Goal: Transaction & Acquisition: Register for event/course

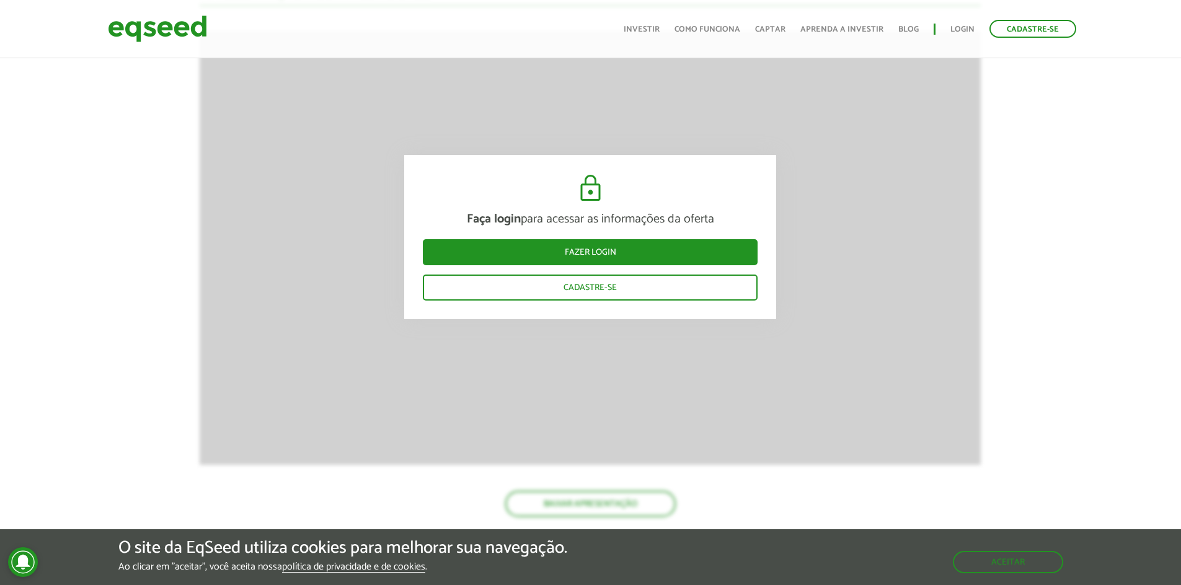
scroll to position [1870, 0]
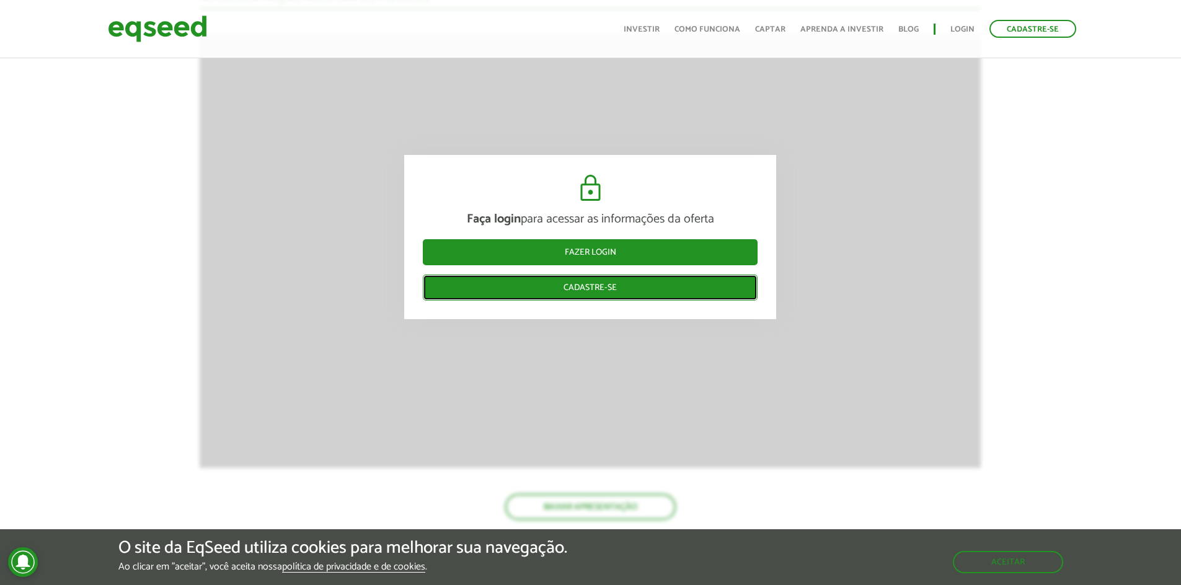
click at [686, 293] on link "Cadastre-se" at bounding box center [590, 288] width 335 height 26
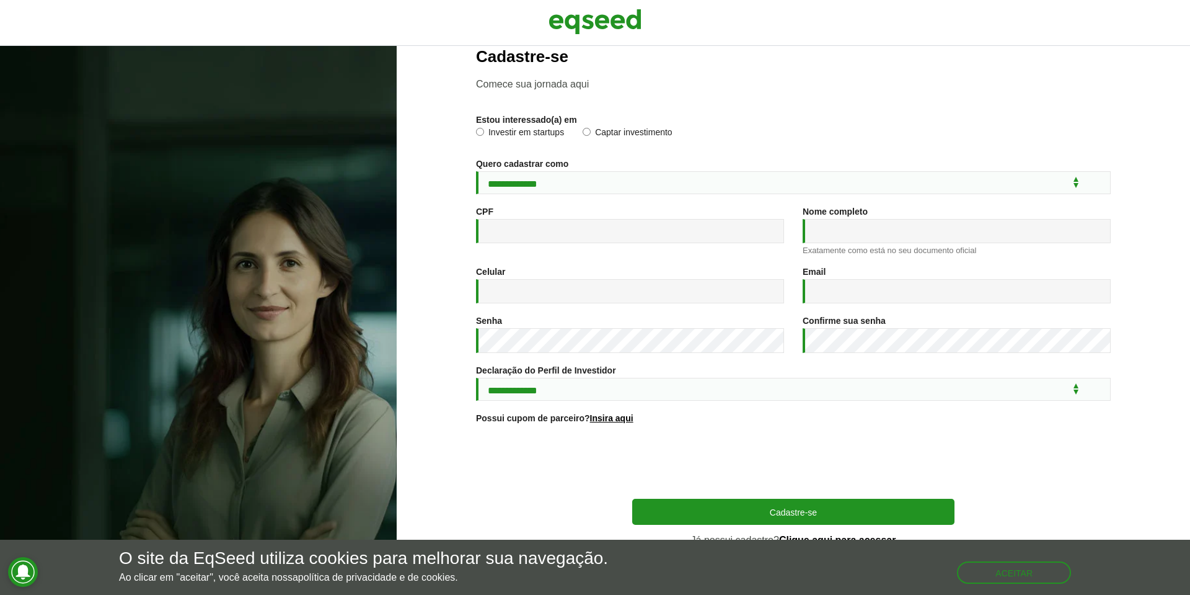
scroll to position [36, 0]
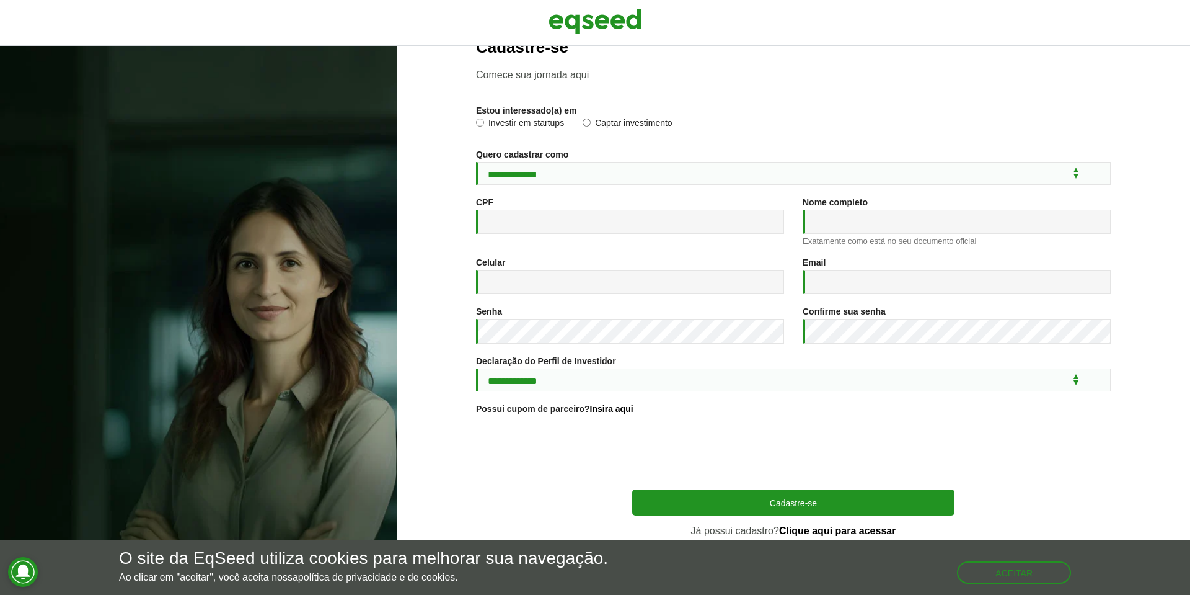
click at [547, 120] on label "Investir em startups" at bounding box center [520, 124] width 88 height 12
click at [575, 164] on select "**********" at bounding box center [793, 173] width 635 height 23
select select "***"
click at [476, 162] on select "**********" at bounding box center [793, 173] width 635 height 23
click at [585, 213] on input "CPF *" at bounding box center [630, 222] width 308 height 24
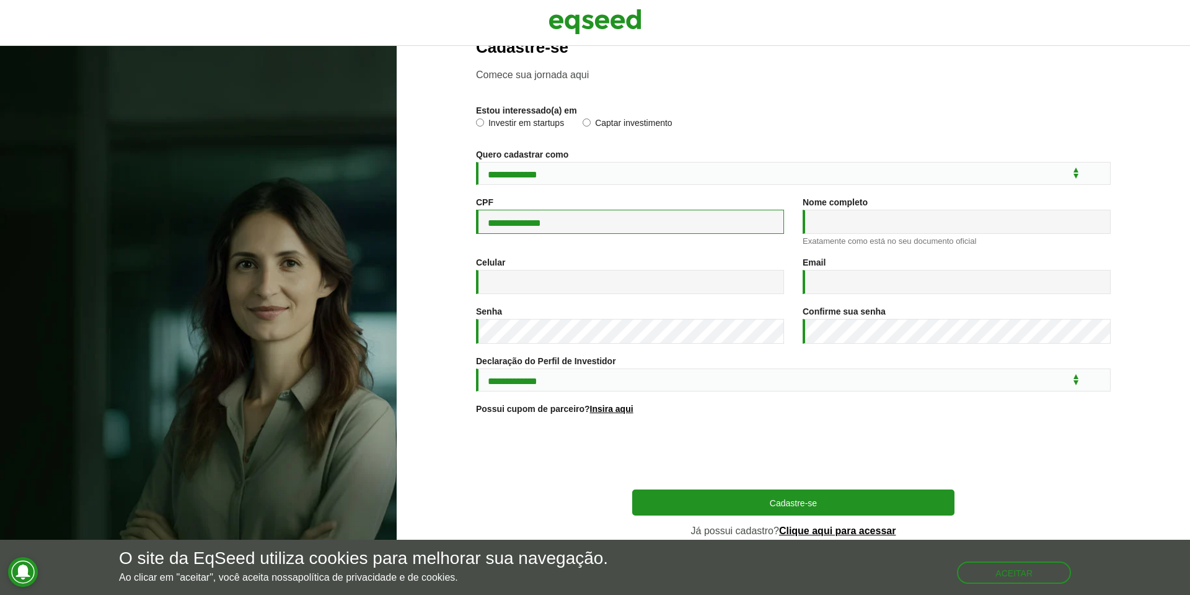
type input "**********"
click at [612, 383] on select "**********" at bounding box center [793, 379] width 635 height 23
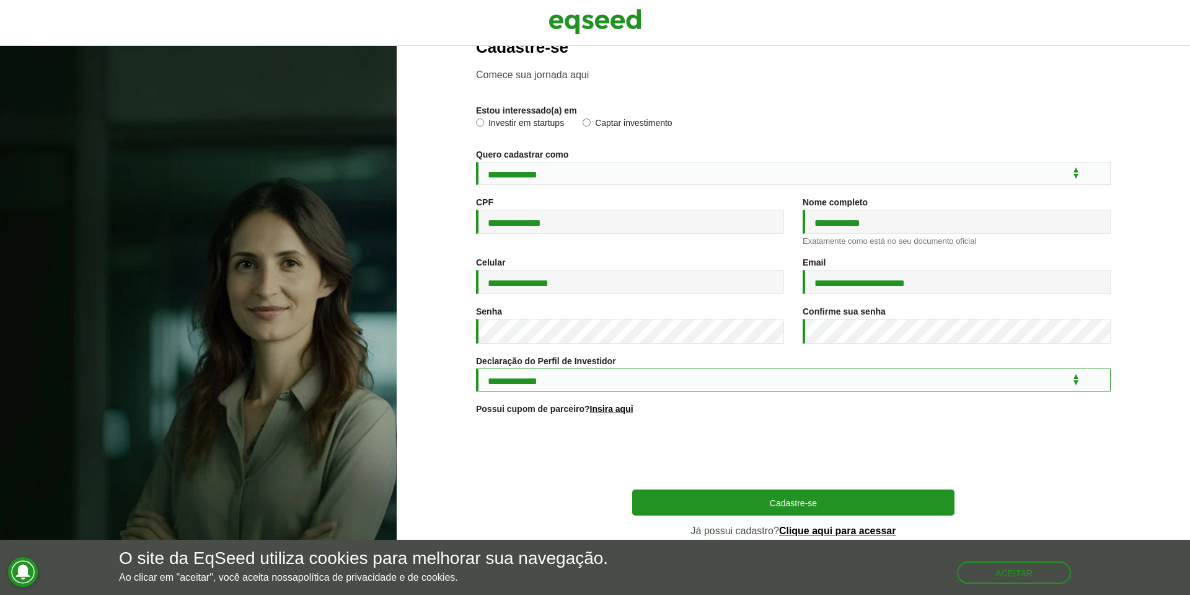
select select "***"
click at [476, 368] on select "**********" at bounding box center [793, 379] width 635 height 23
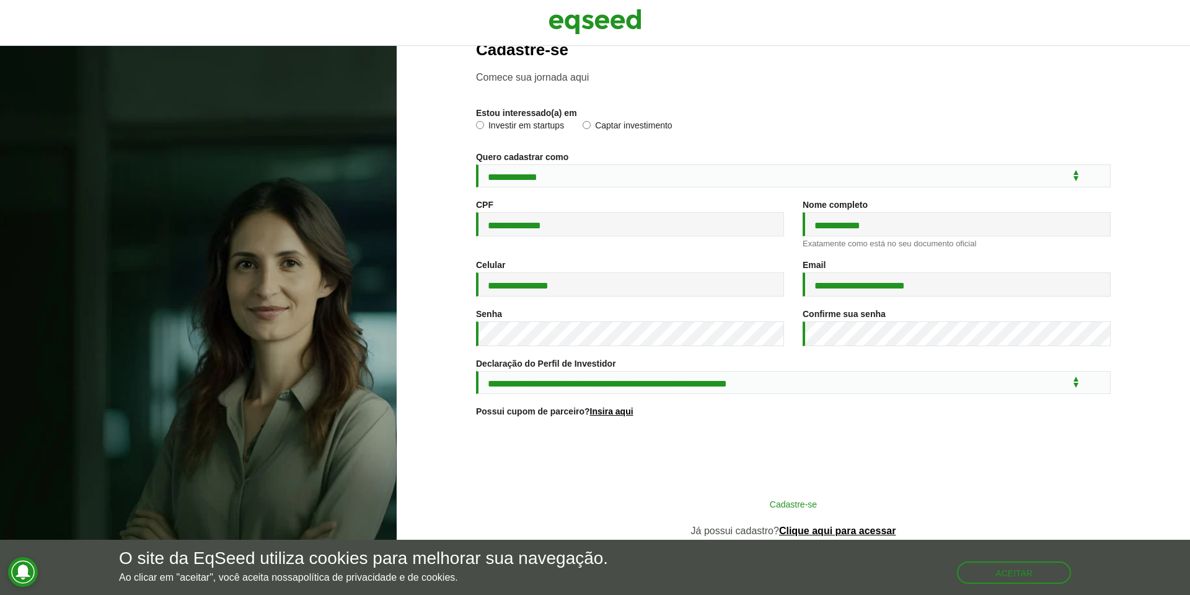
scroll to position [33, 0]
click at [753, 505] on button "Cadastre-se" at bounding box center [793, 504] width 322 height 24
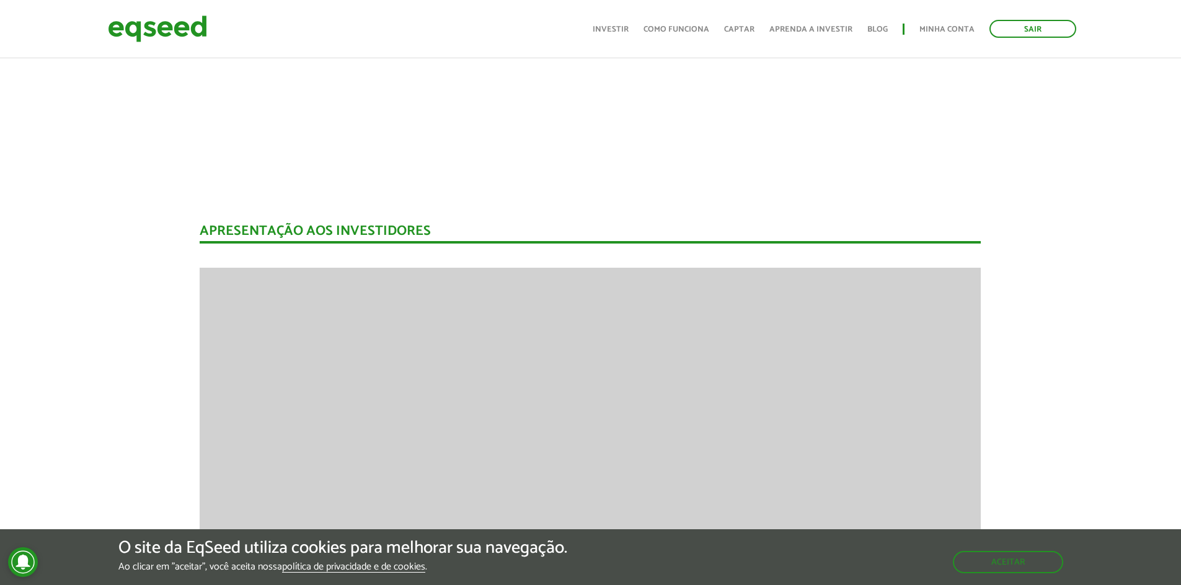
scroll to position [1488, 0]
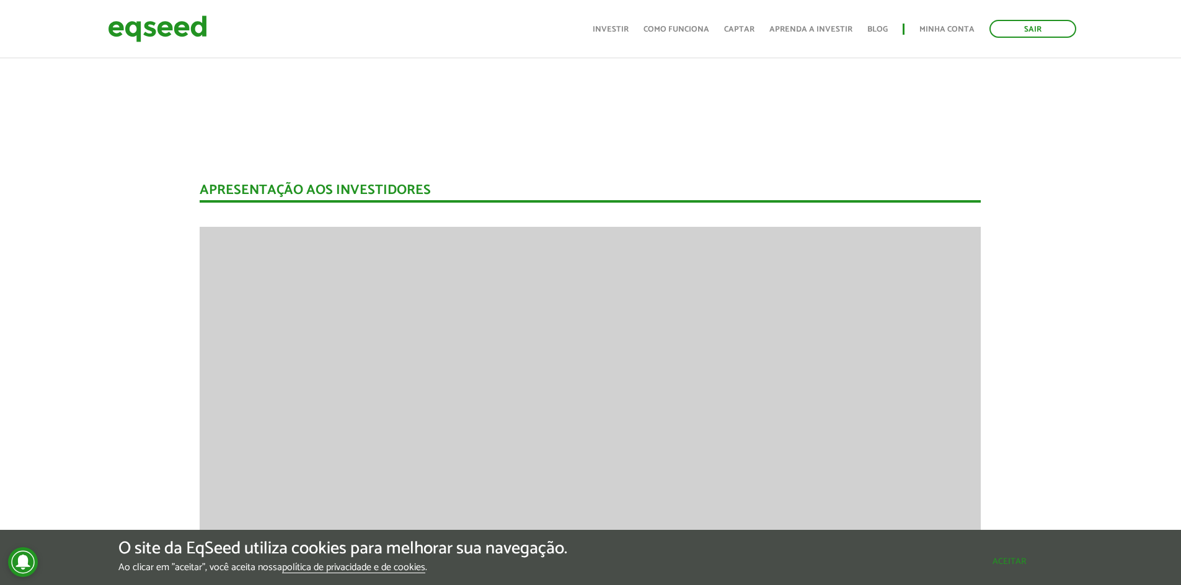
drag, startPoint x: 1017, startPoint y: 565, endPoint x: 1006, endPoint y: 522, distance: 44.8
click at [1017, 565] on button "Aceitar" at bounding box center [1009, 562] width 108 height 20
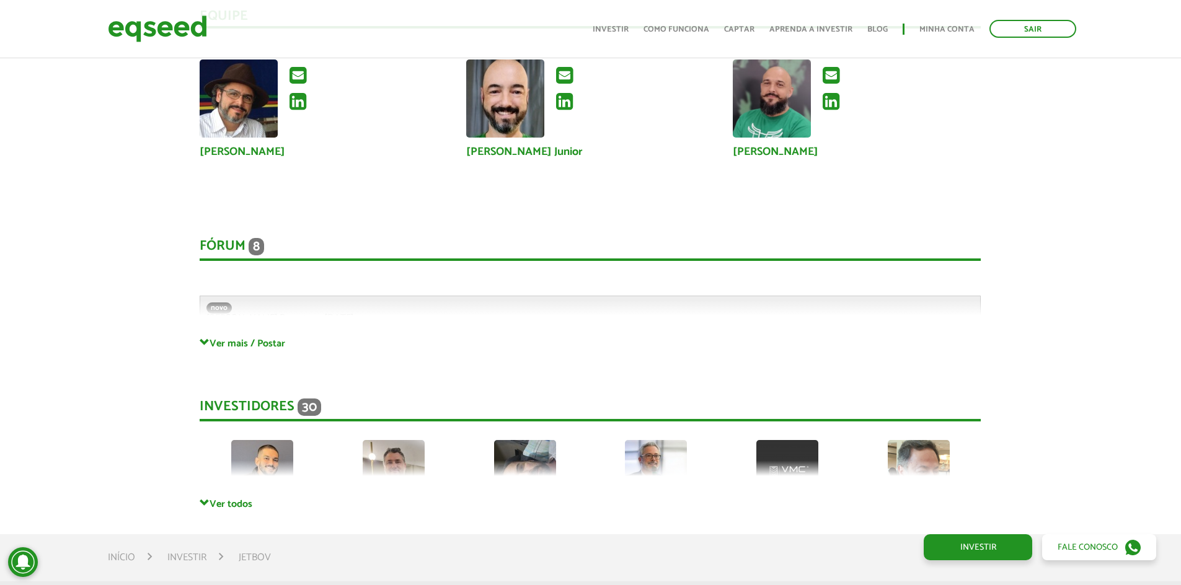
scroll to position [3224, 0]
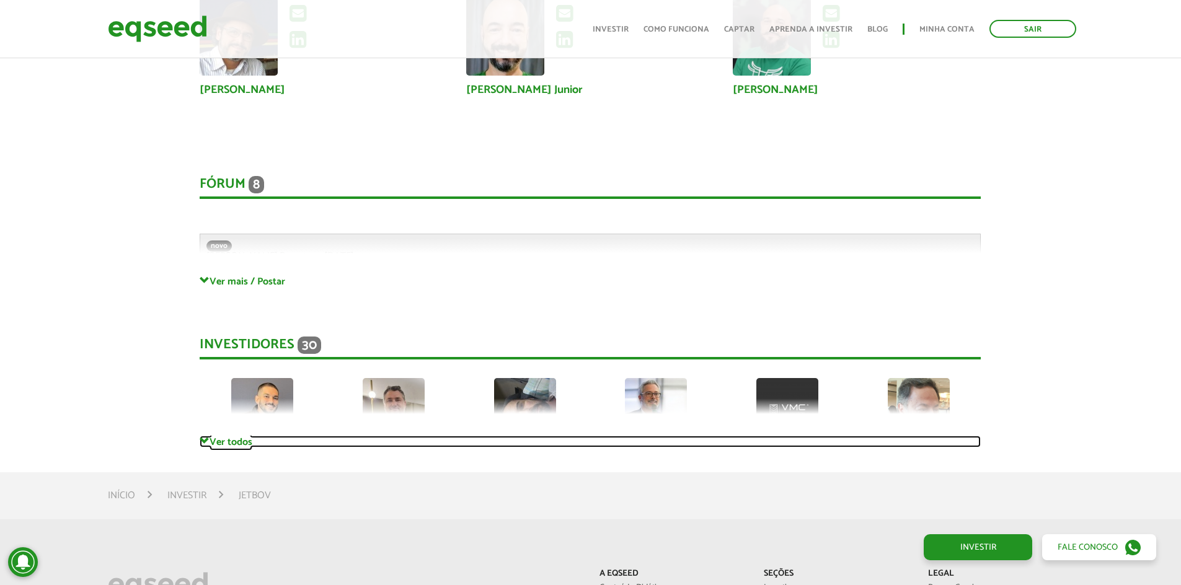
click at [229, 444] on link "Ver todos" at bounding box center [590, 442] width 781 height 12
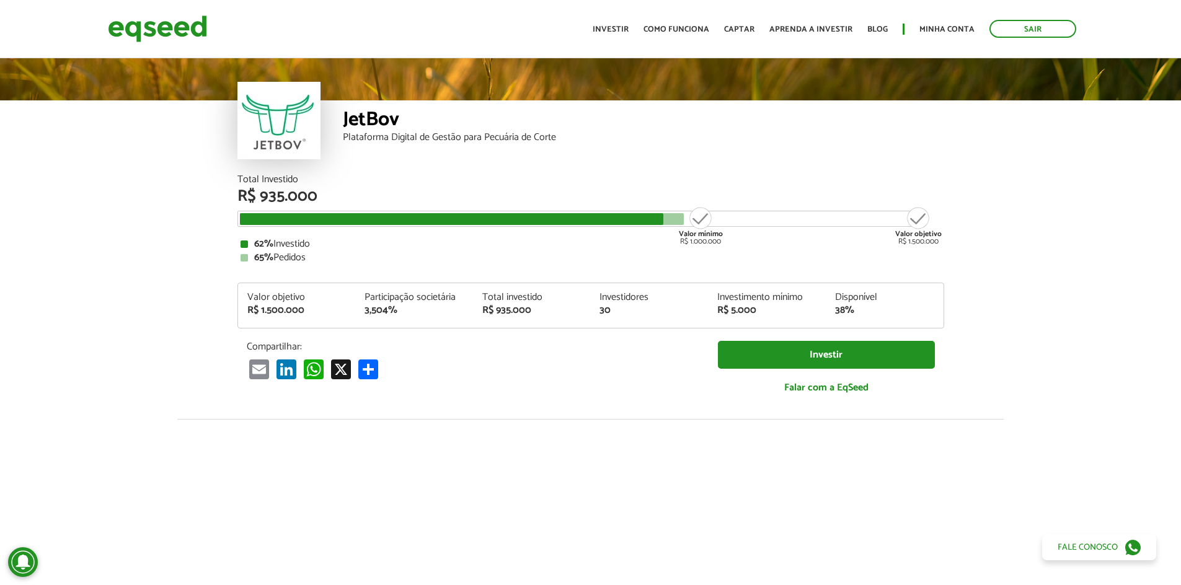
scroll to position [0, 0]
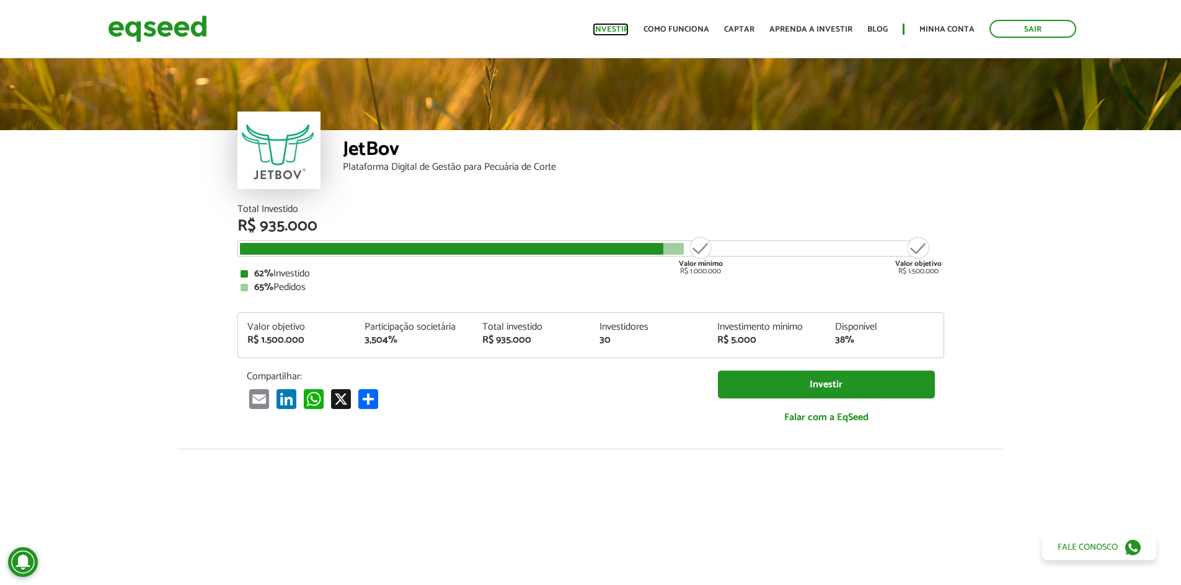
click at [609, 33] on link "Investir" at bounding box center [611, 29] width 36 height 8
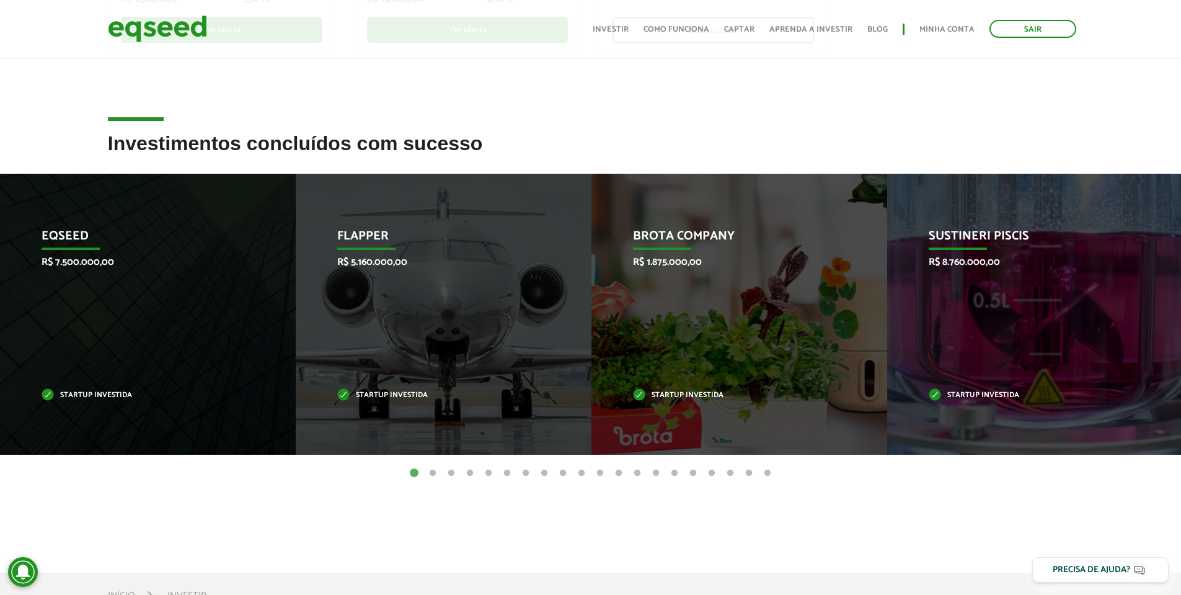
scroll to position [434, 0]
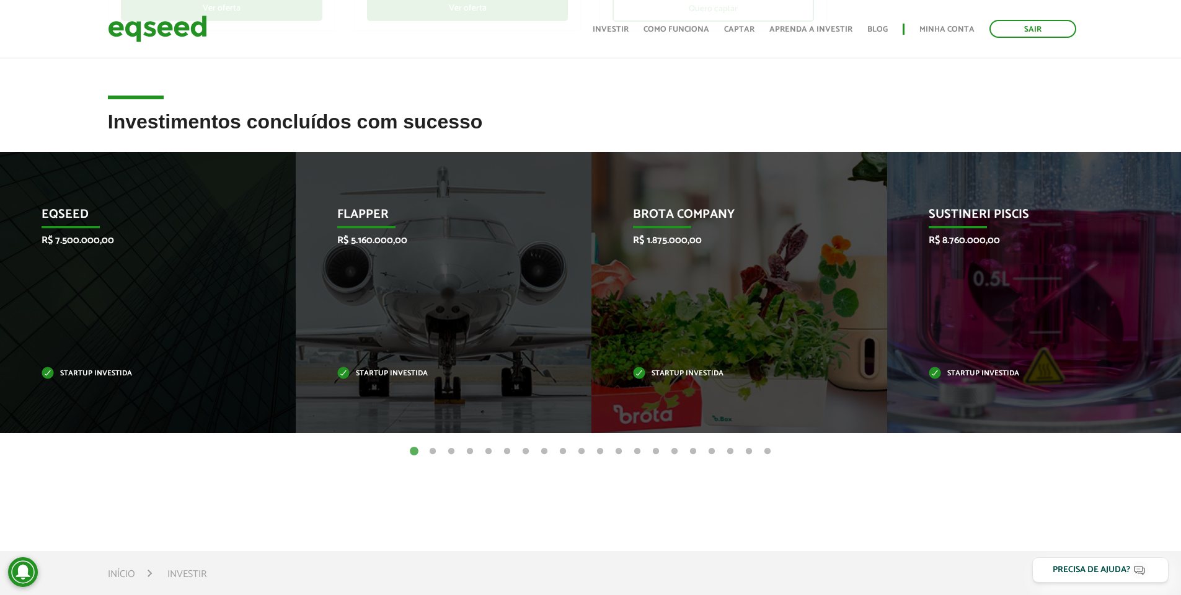
click at [431, 452] on button "2" at bounding box center [433, 451] width 12 height 12
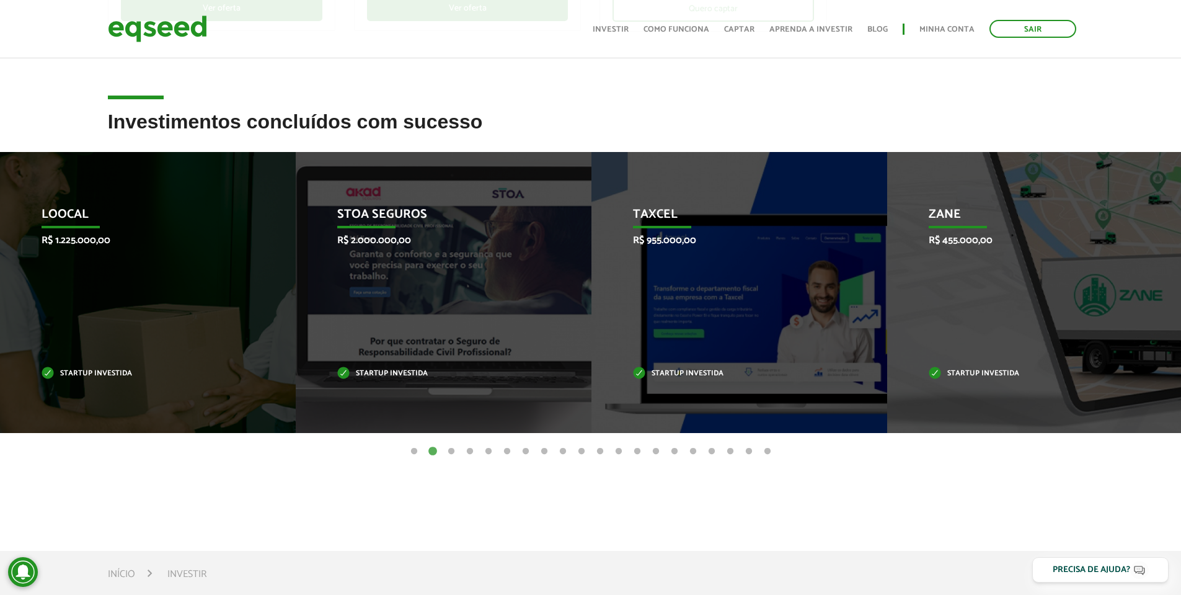
click at [451, 451] on button "3" at bounding box center [451, 451] width 12 height 12
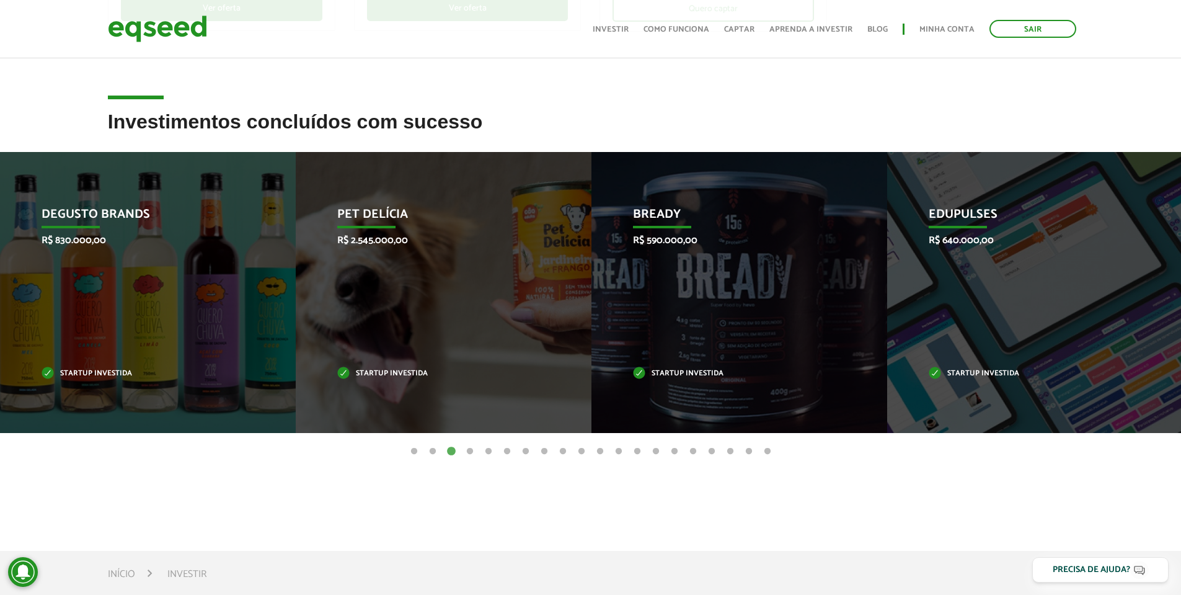
click at [467, 450] on button "4" at bounding box center [470, 451] width 12 height 12
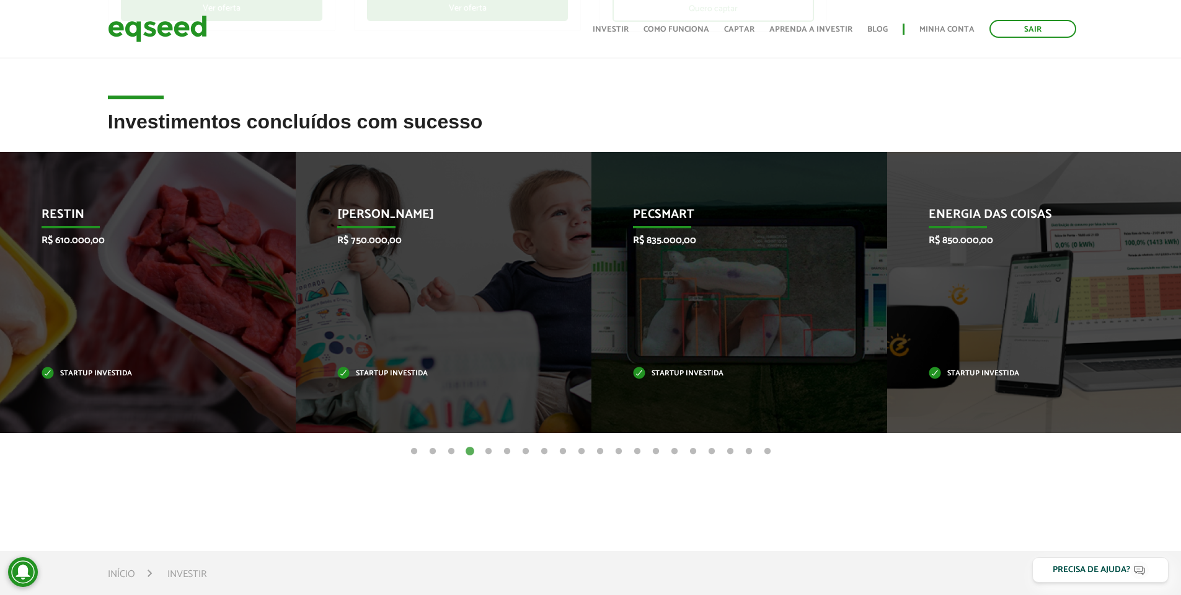
click at [489, 453] on button "5" at bounding box center [488, 451] width 12 height 12
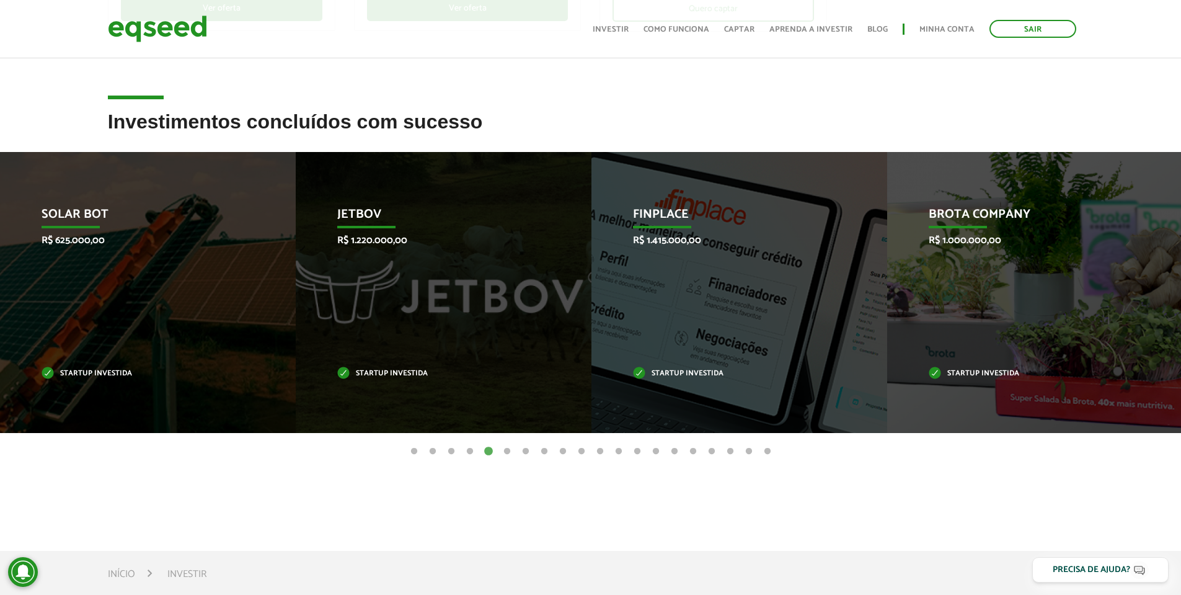
click at [509, 454] on button "6" at bounding box center [507, 451] width 12 height 12
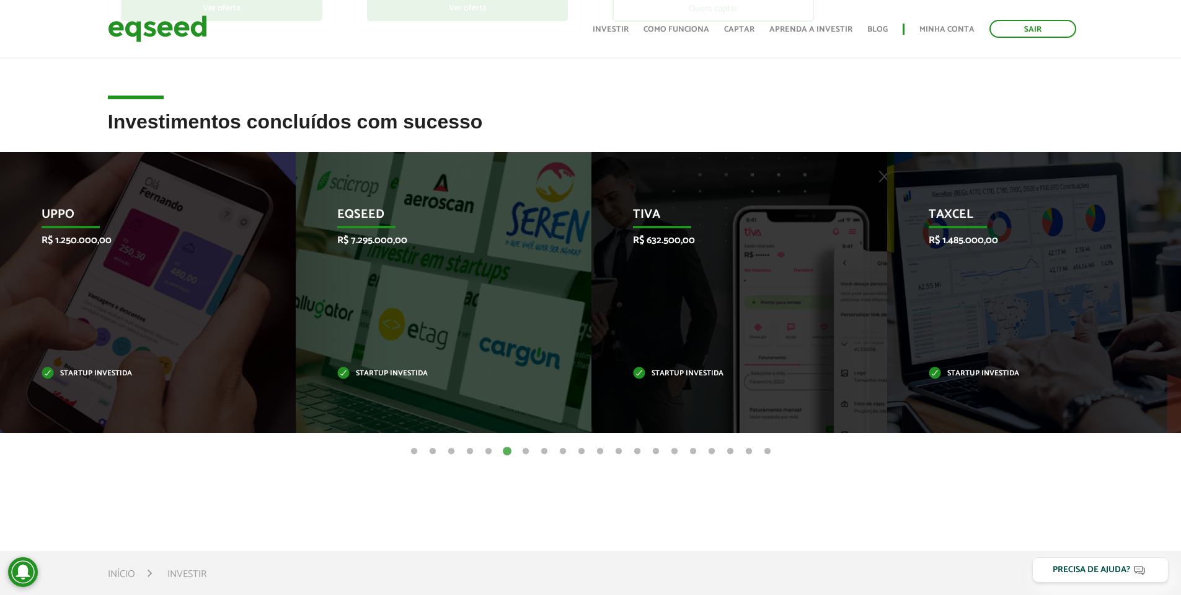
click at [528, 452] on button "7" at bounding box center [525, 451] width 12 height 12
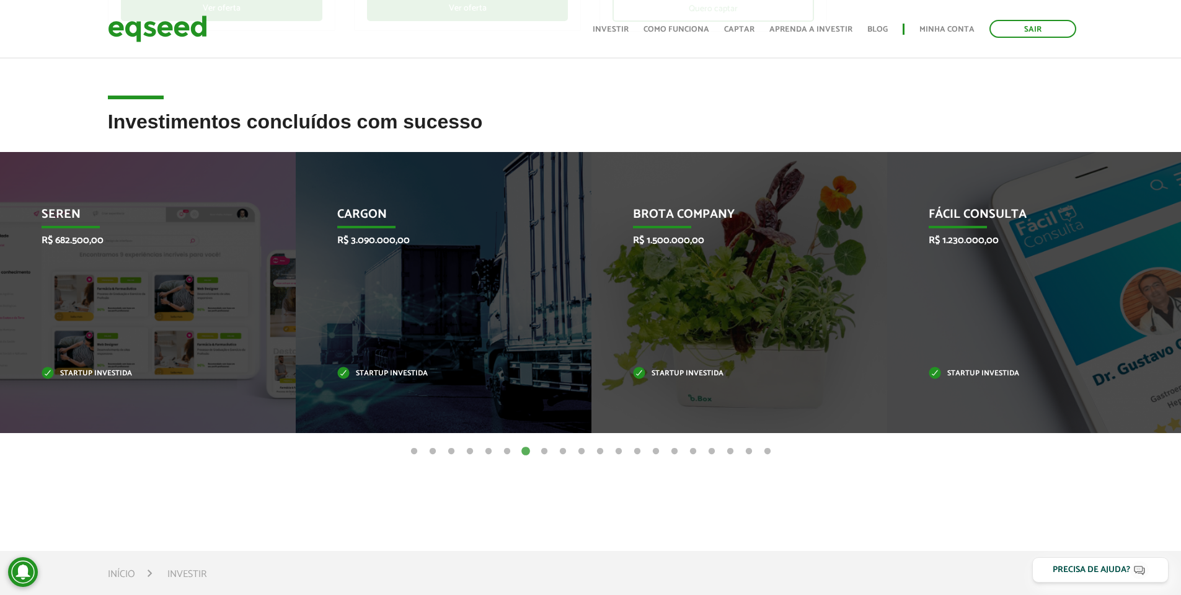
click at [544, 451] on button "8" at bounding box center [544, 451] width 12 height 12
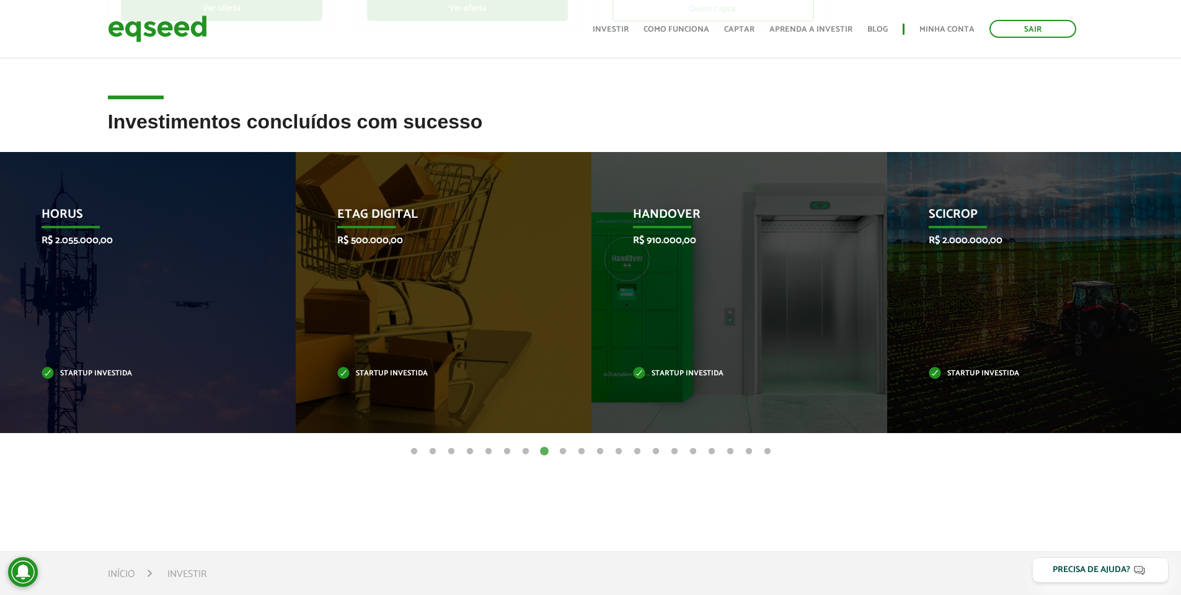
click at [561, 451] on button "9" at bounding box center [563, 451] width 12 height 12
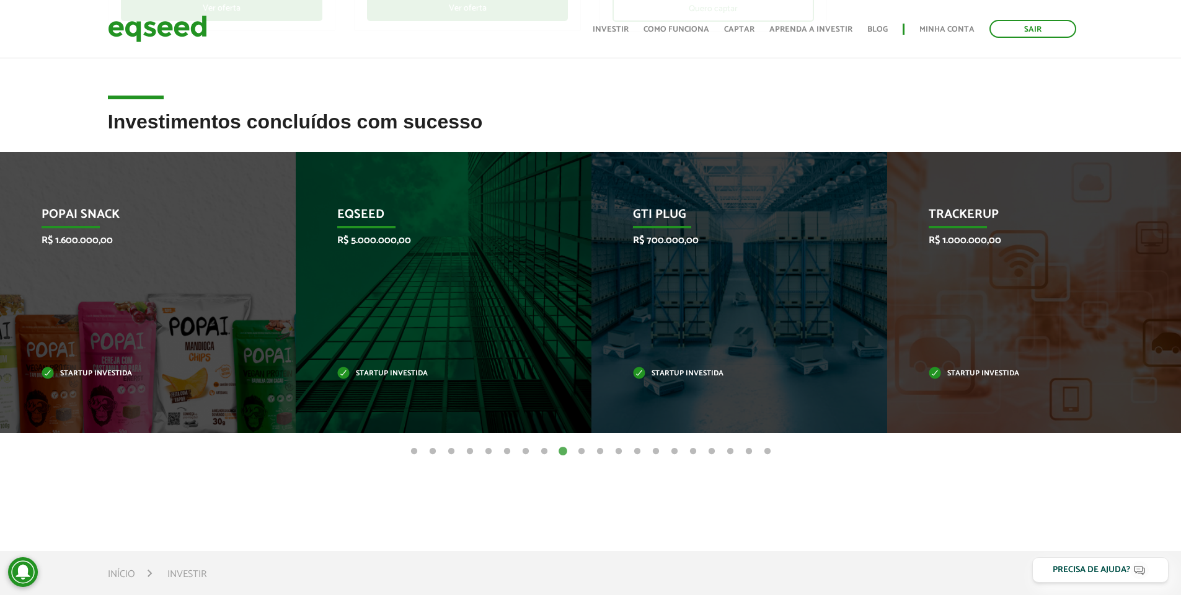
click at [580, 450] on button "10" at bounding box center [581, 451] width 12 height 12
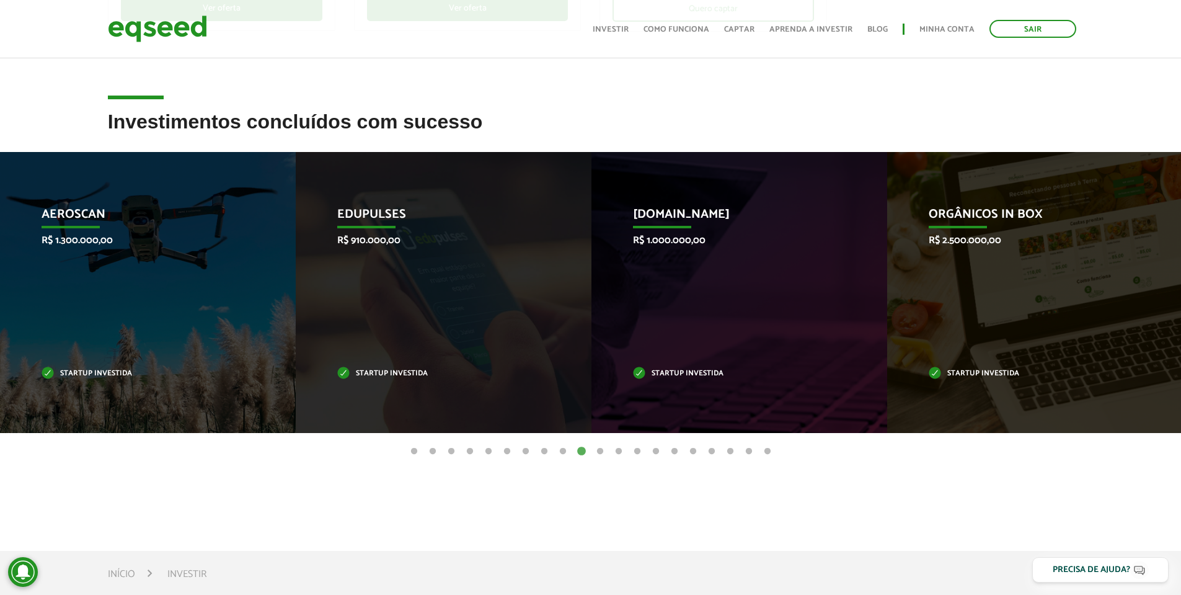
click at [597, 450] on button "11" at bounding box center [600, 451] width 12 height 12
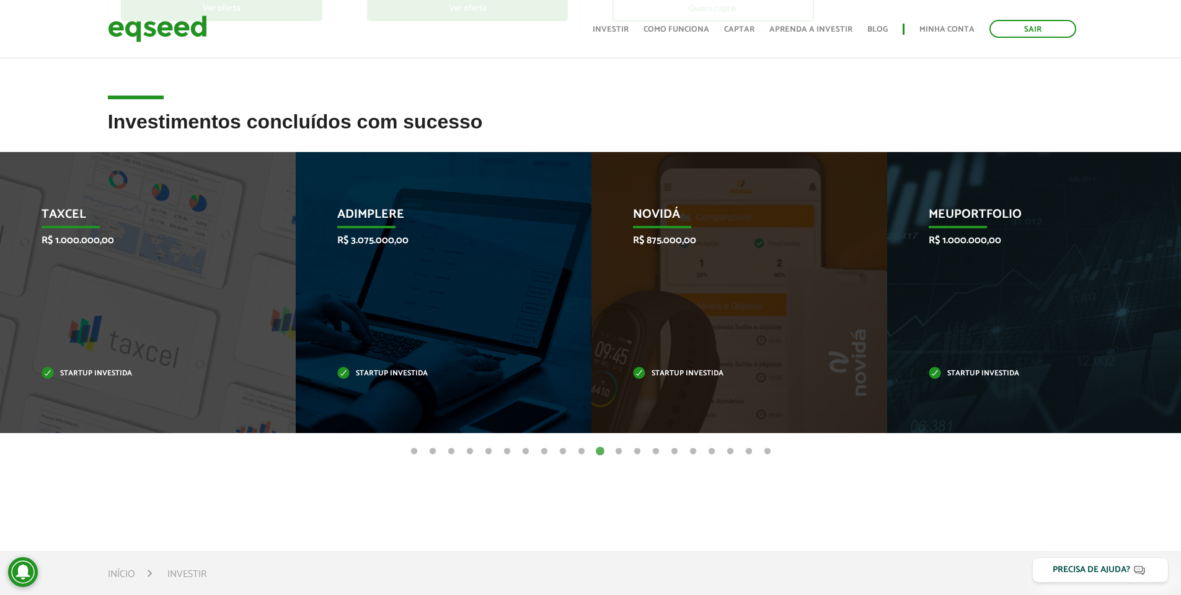
click at [621, 451] on button "12" at bounding box center [618, 451] width 12 height 12
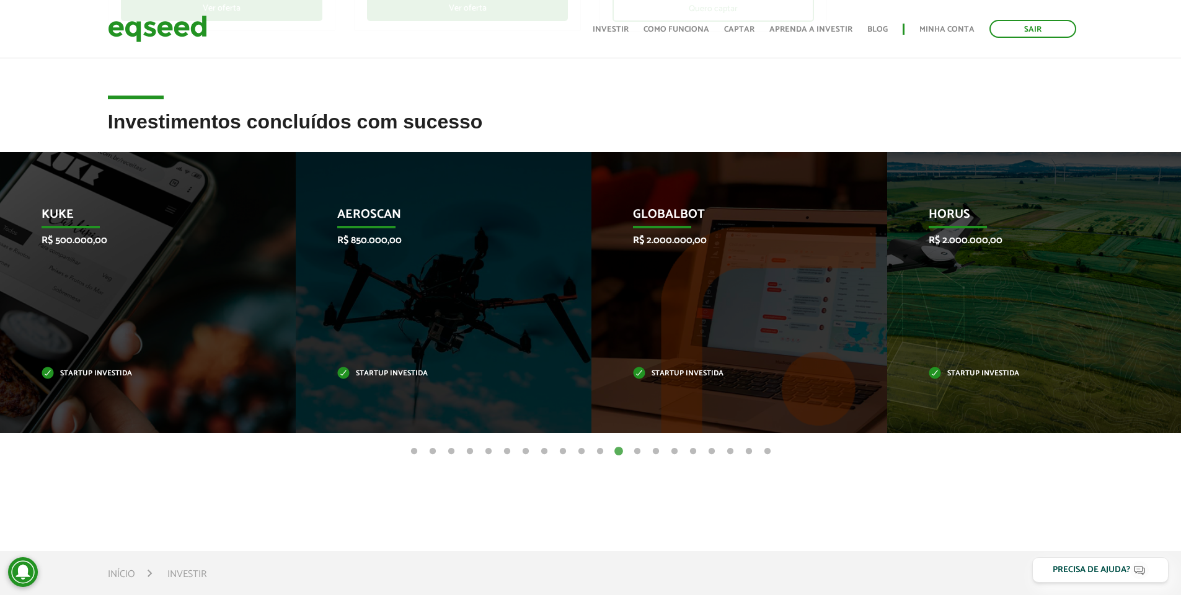
click at [639, 450] on button "13" at bounding box center [637, 451] width 12 height 12
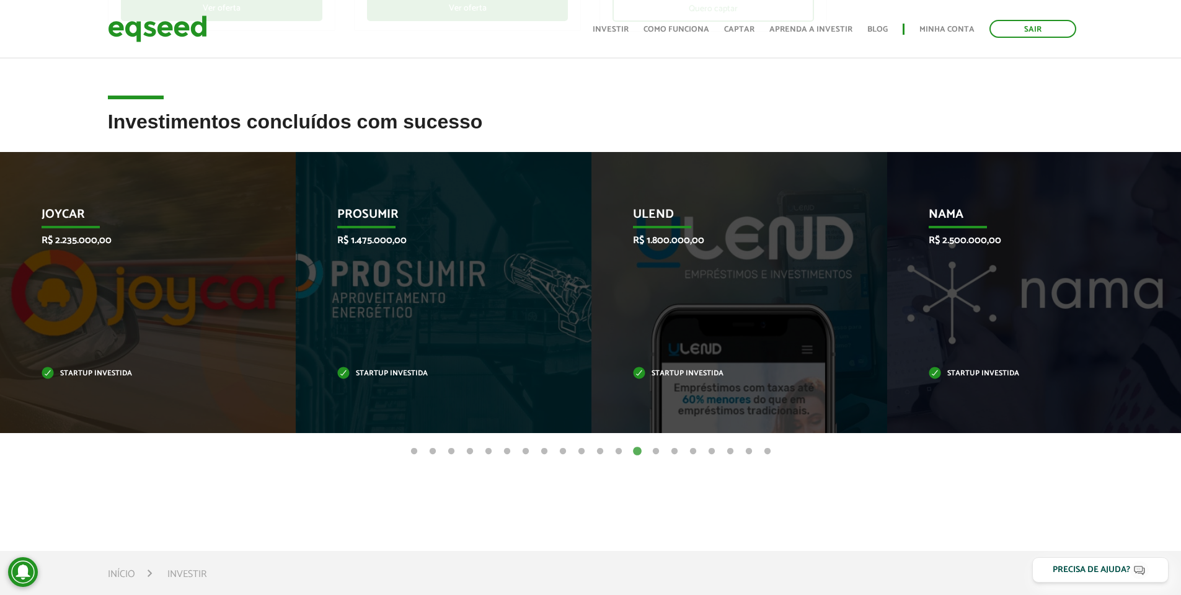
click at [655, 451] on button "14" at bounding box center [656, 451] width 12 height 12
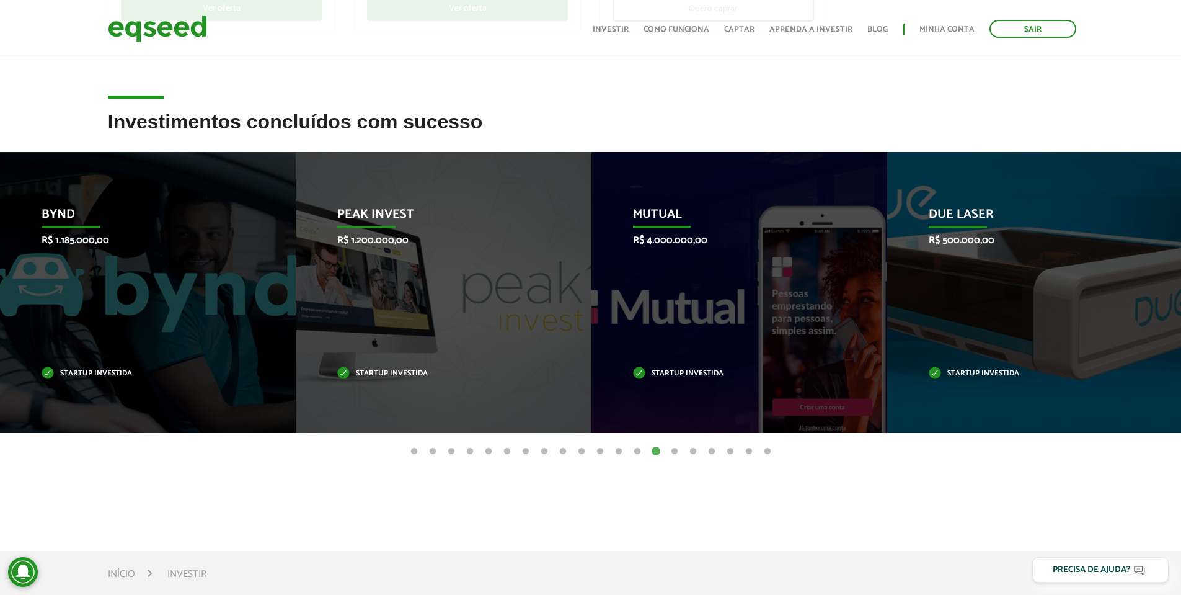
click at [672, 451] on button "15" at bounding box center [674, 451] width 12 height 12
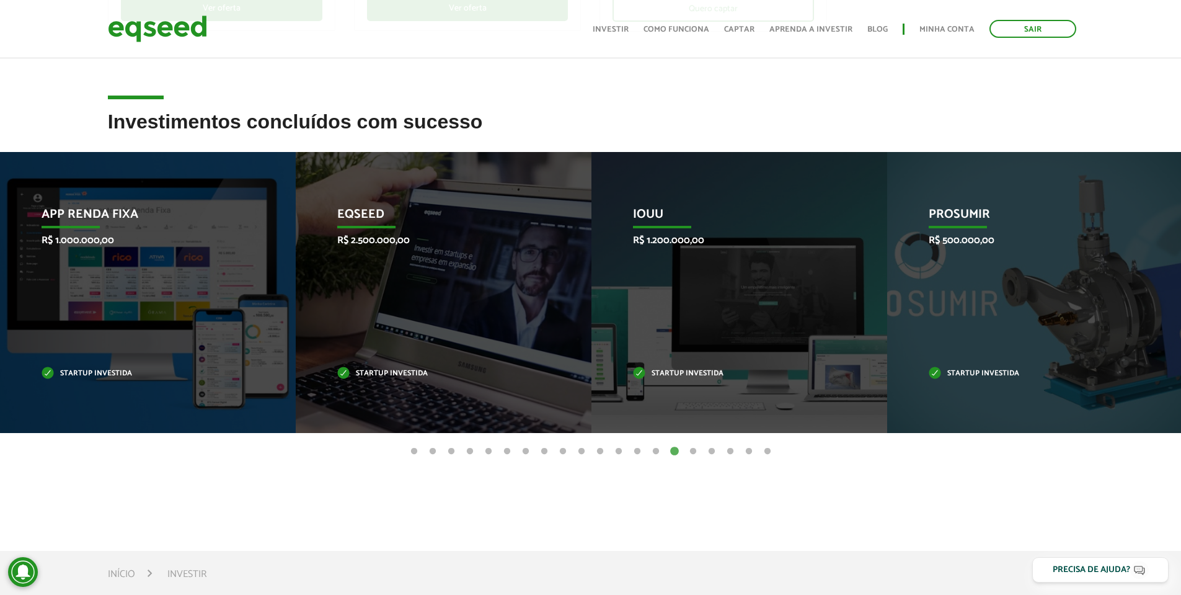
click at [693, 452] on button "16" at bounding box center [693, 451] width 12 height 12
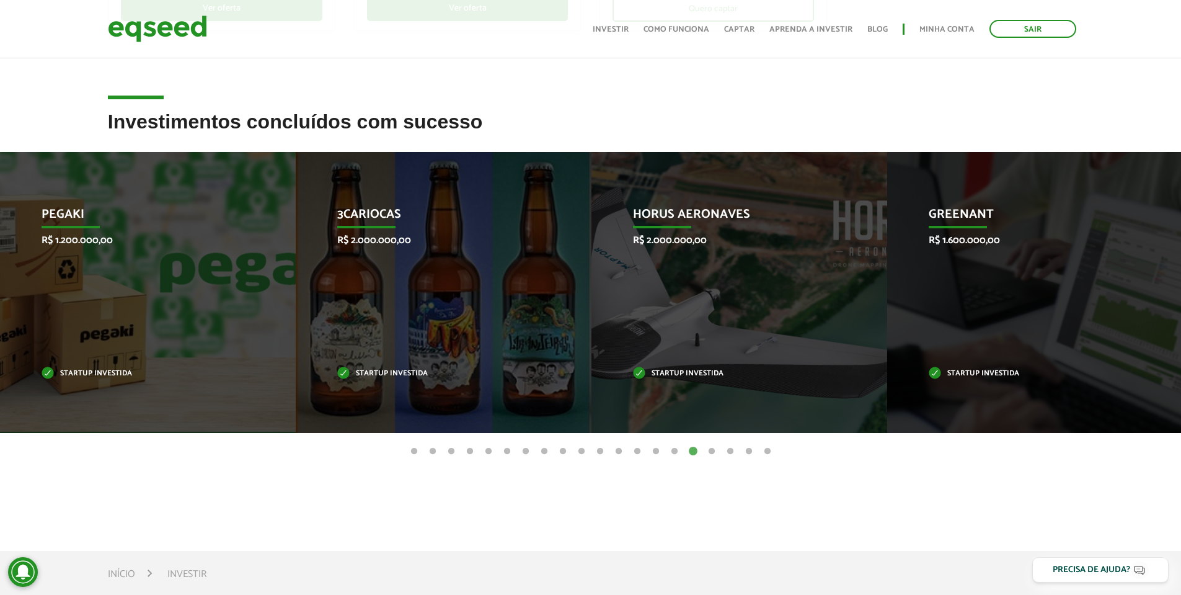
click at [712, 453] on button "17" at bounding box center [711, 451] width 12 height 12
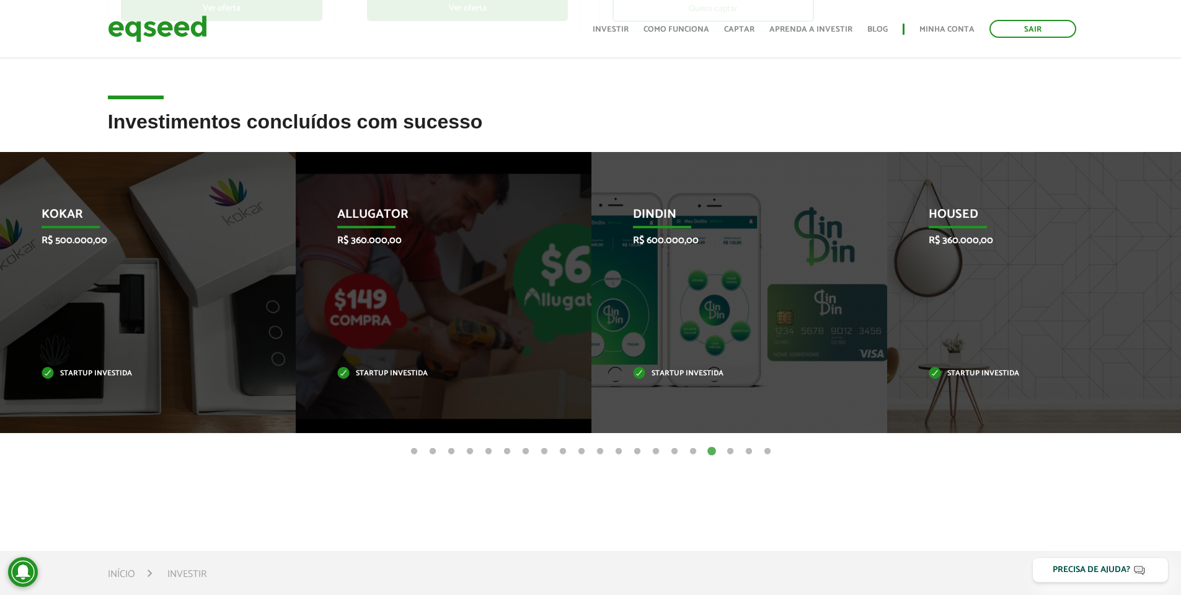
click at [730, 454] on button "18" at bounding box center [730, 451] width 12 height 12
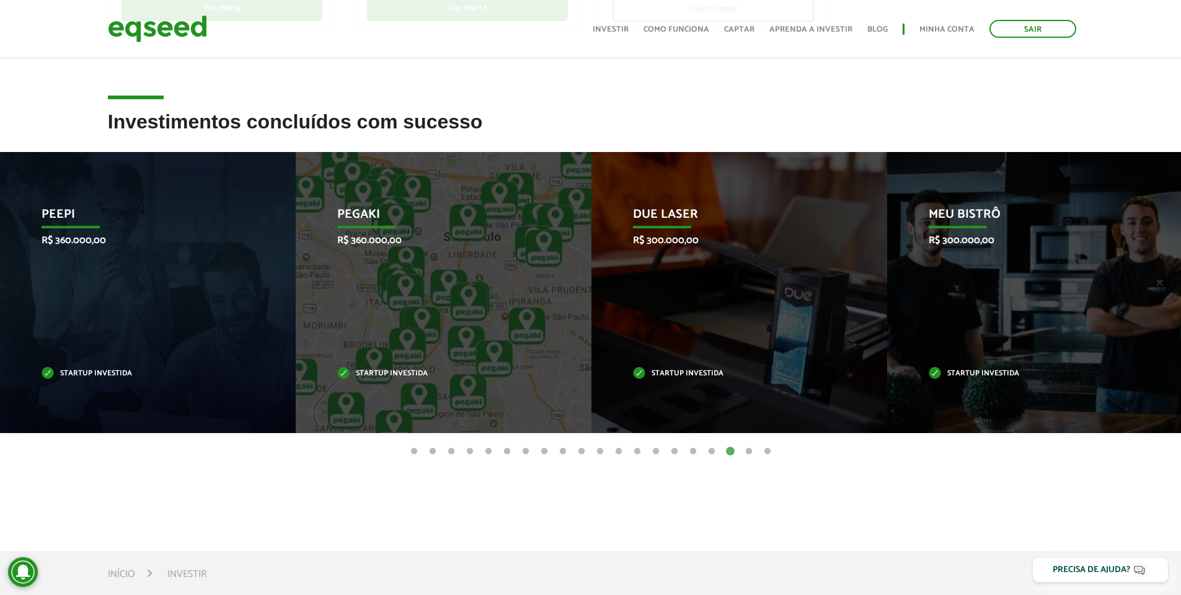
click at [747, 451] on button "19" at bounding box center [749, 451] width 12 height 12
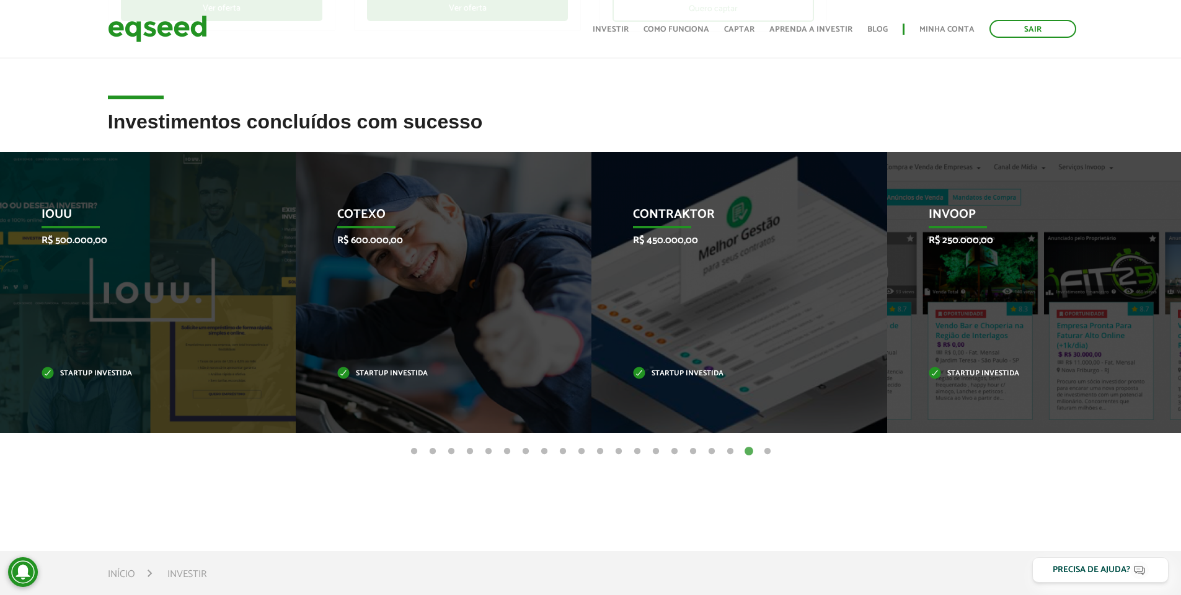
click at [771, 450] on button "20" at bounding box center [767, 451] width 12 height 12
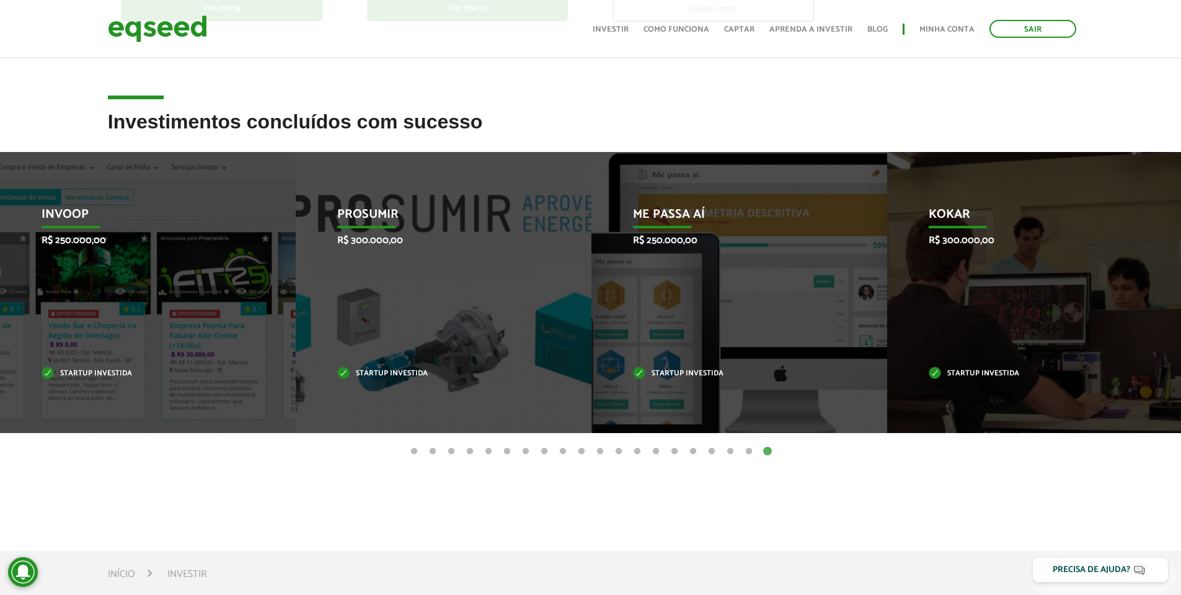
click at [771, 450] on button "20" at bounding box center [767, 451] width 12 height 12
